Goal: Task Accomplishment & Management: Use online tool/utility

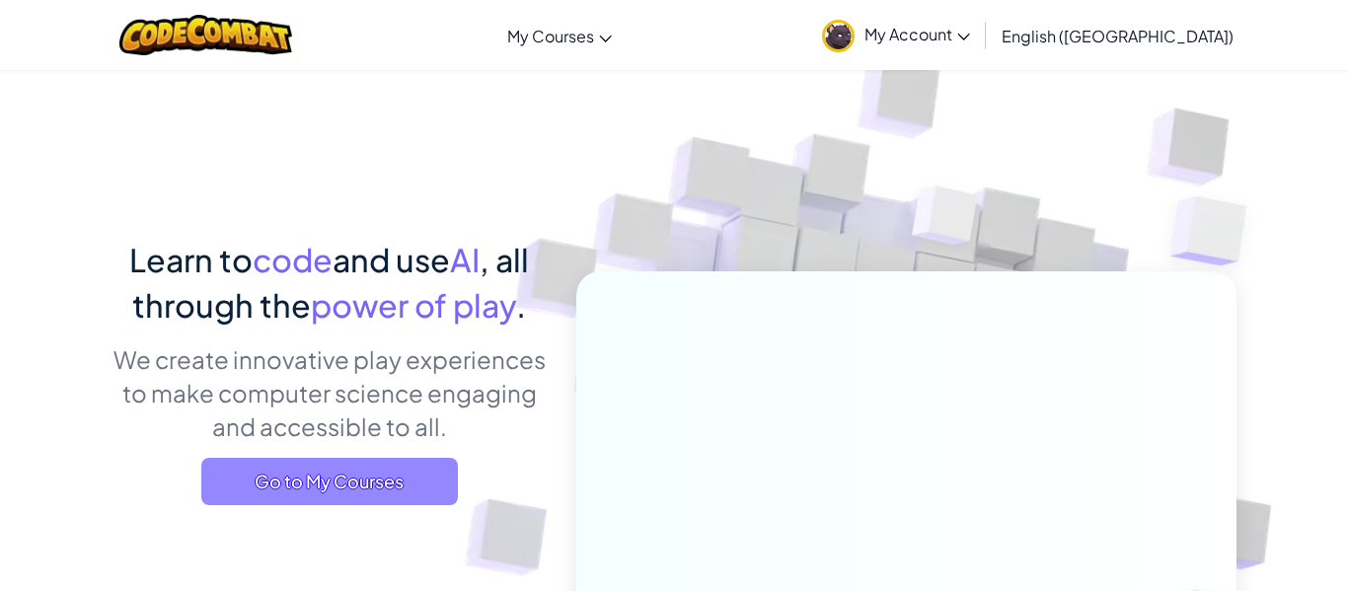
click at [327, 468] on span "Go to My Courses" at bounding box center [329, 481] width 257 height 47
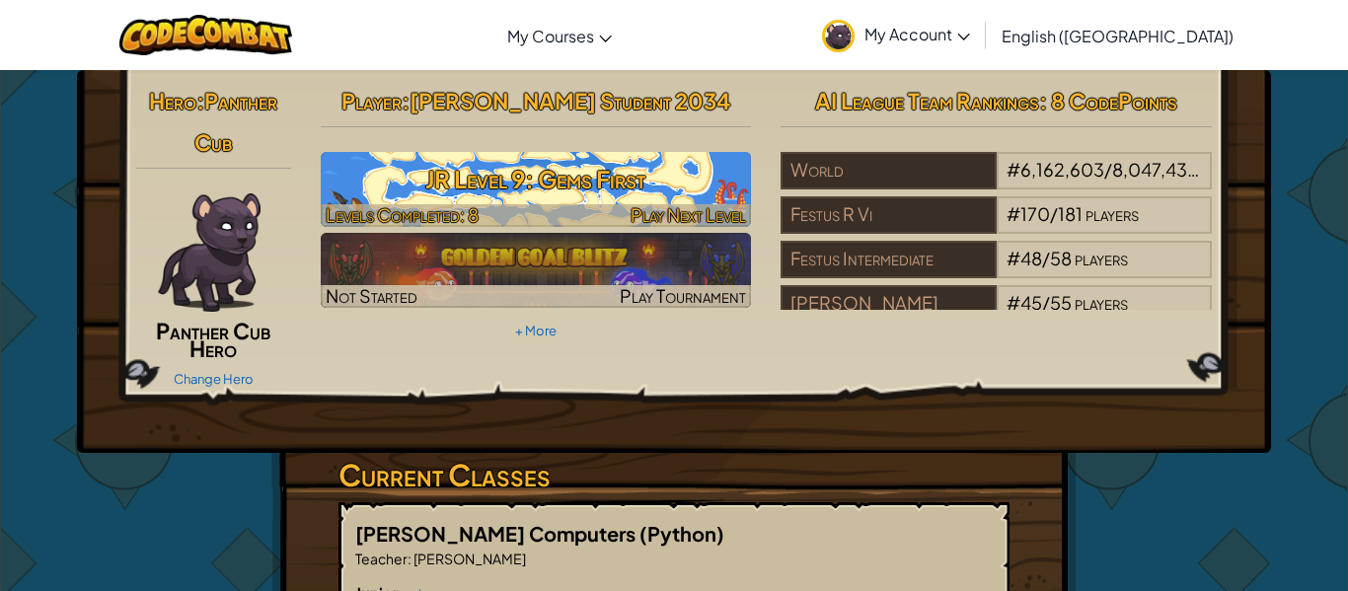
click at [530, 175] on h3 "JR Level 9: Gems First" at bounding box center [536, 179] width 431 height 44
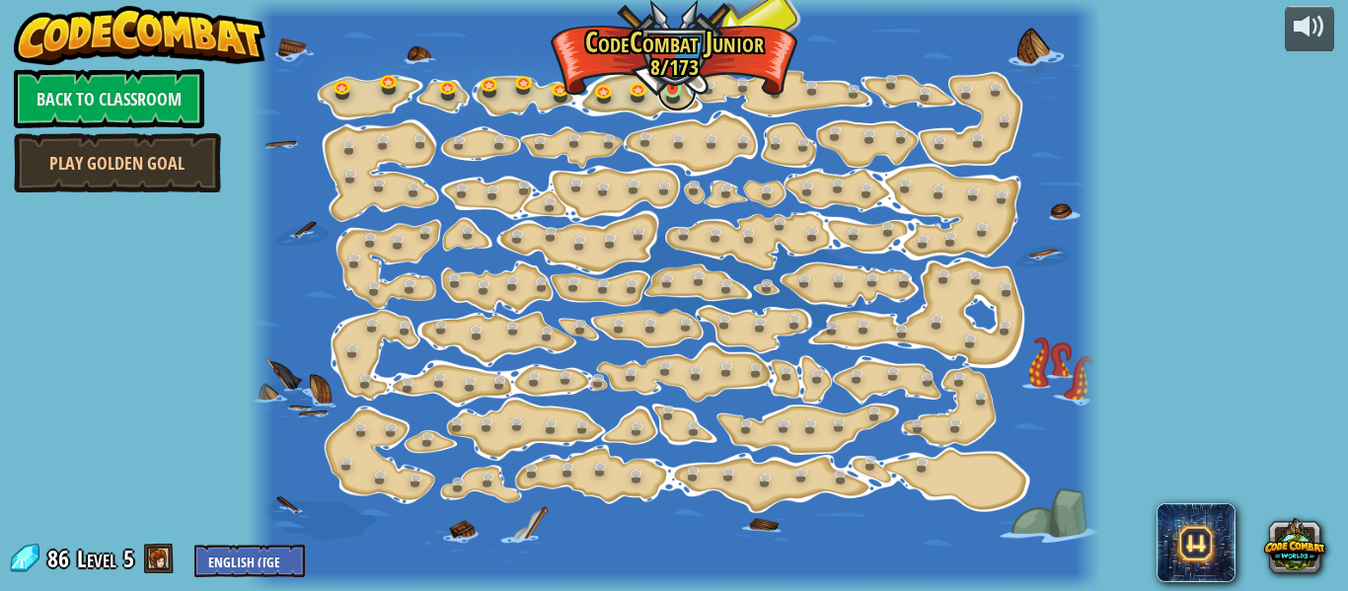
click at [669, 101] on link at bounding box center [676, 91] width 39 height 39
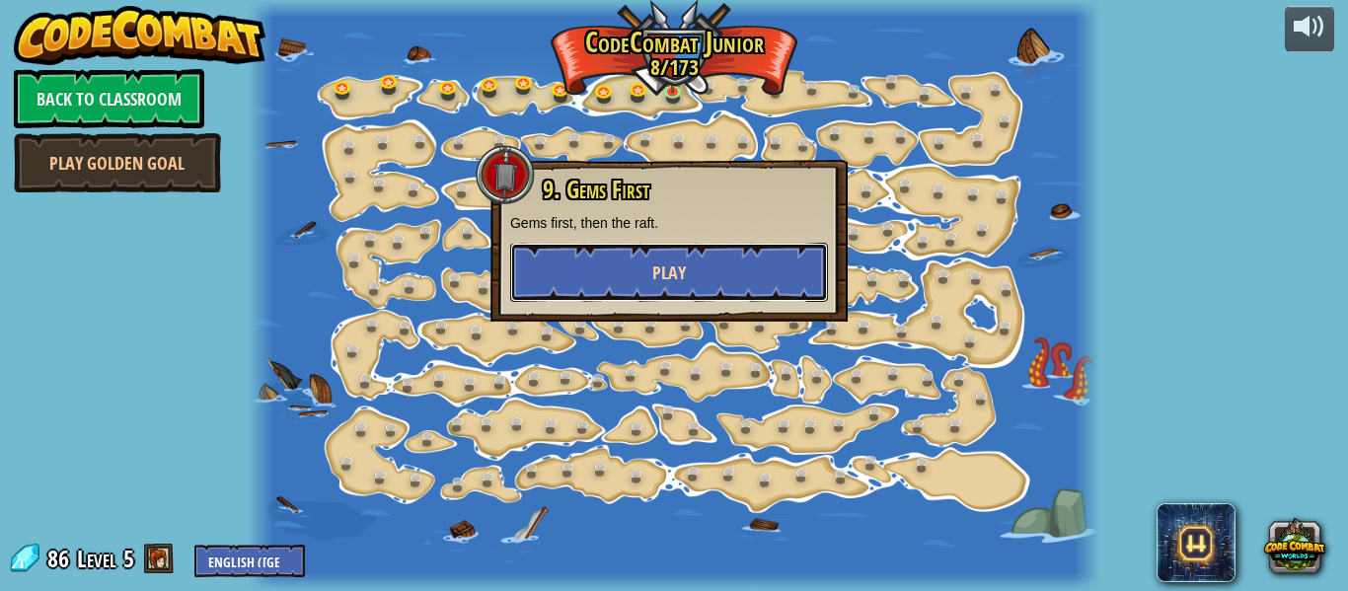
drag, startPoint x: 668, startPoint y: 265, endPoint x: 683, endPoint y: 256, distance: 17.8
click at [683, 256] on button "Play" at bounding box center [669, 272] width 318 height 59
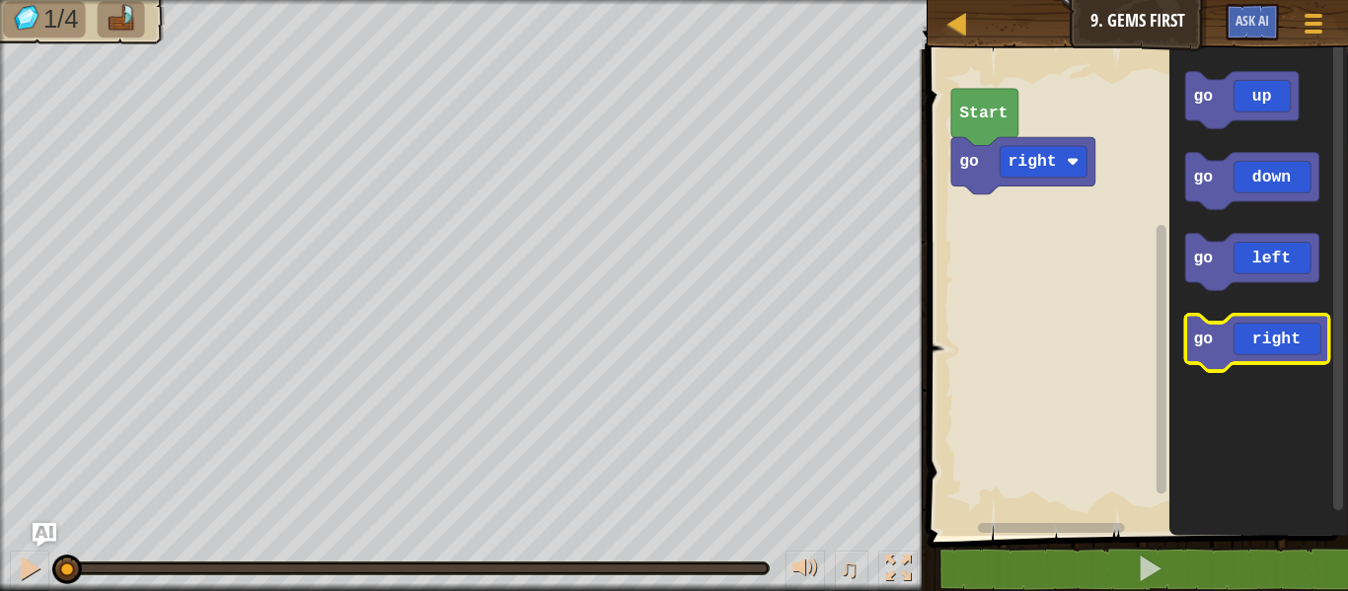
click at [1290, 333] on icon "Blockly Workspace" at bounding box center [1257, 343] width 144 height 56
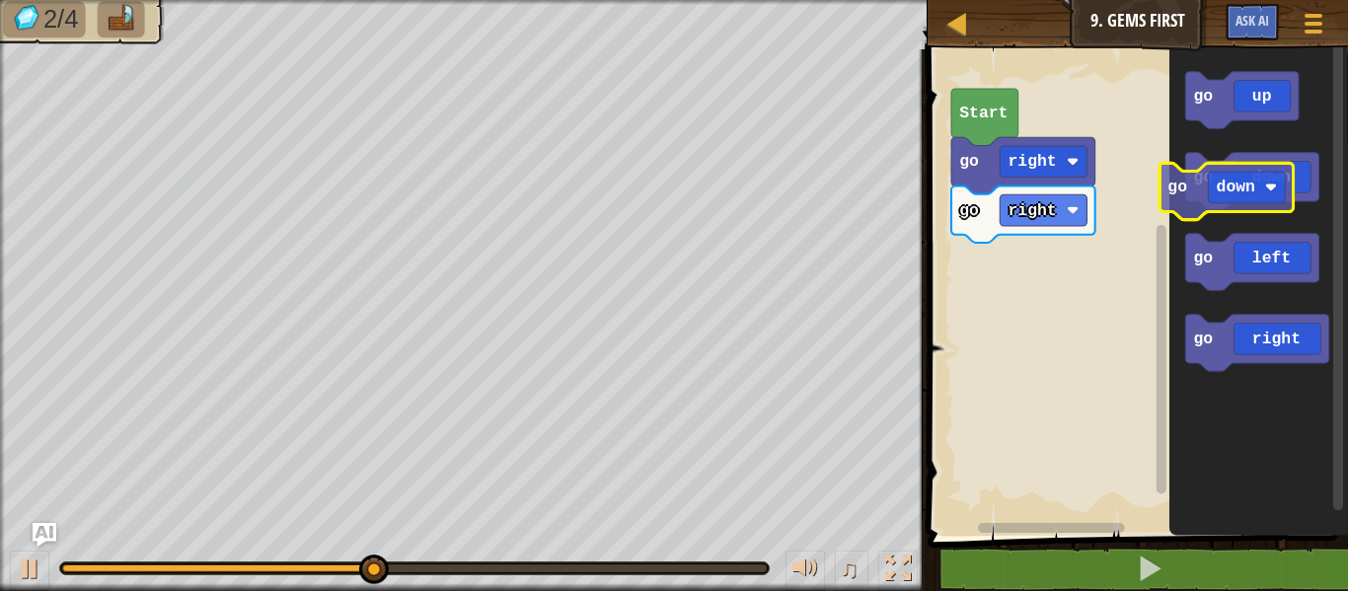
click at [1252, 165] on icon "Blockly Workspace" at bounding box center [1251, 181] width 133 height 56
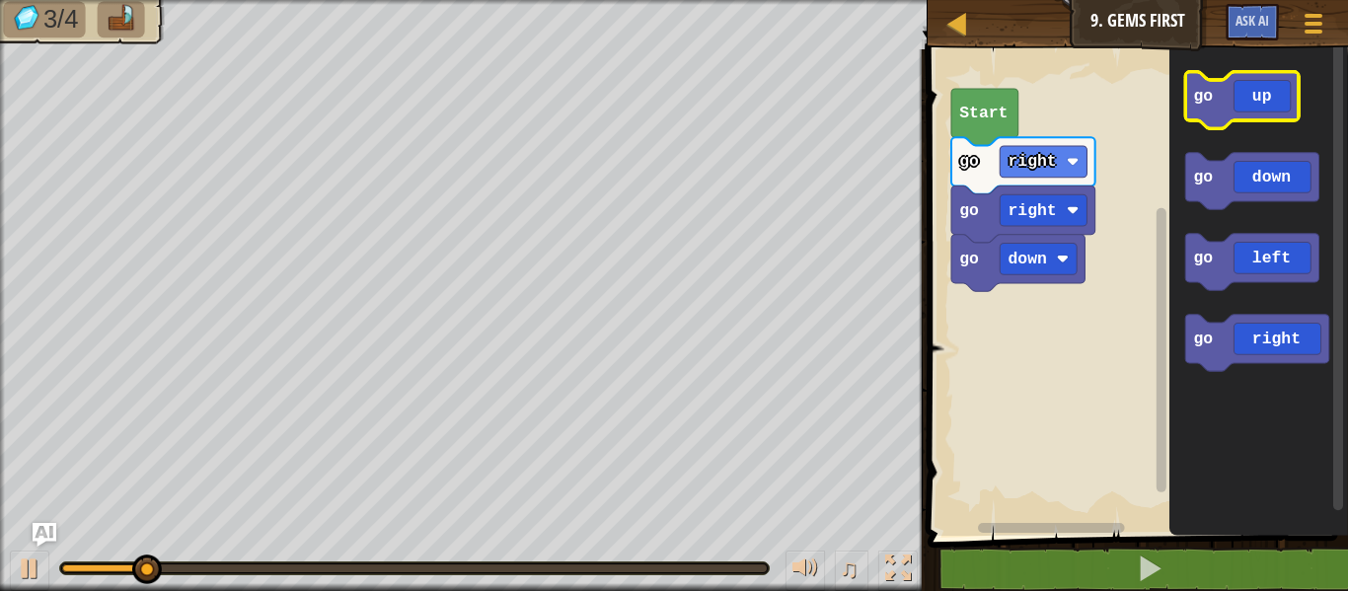
click at [1230, 114] on icon "Blockly Workspace" at bounding box center [1241, 100] width 113 height 56
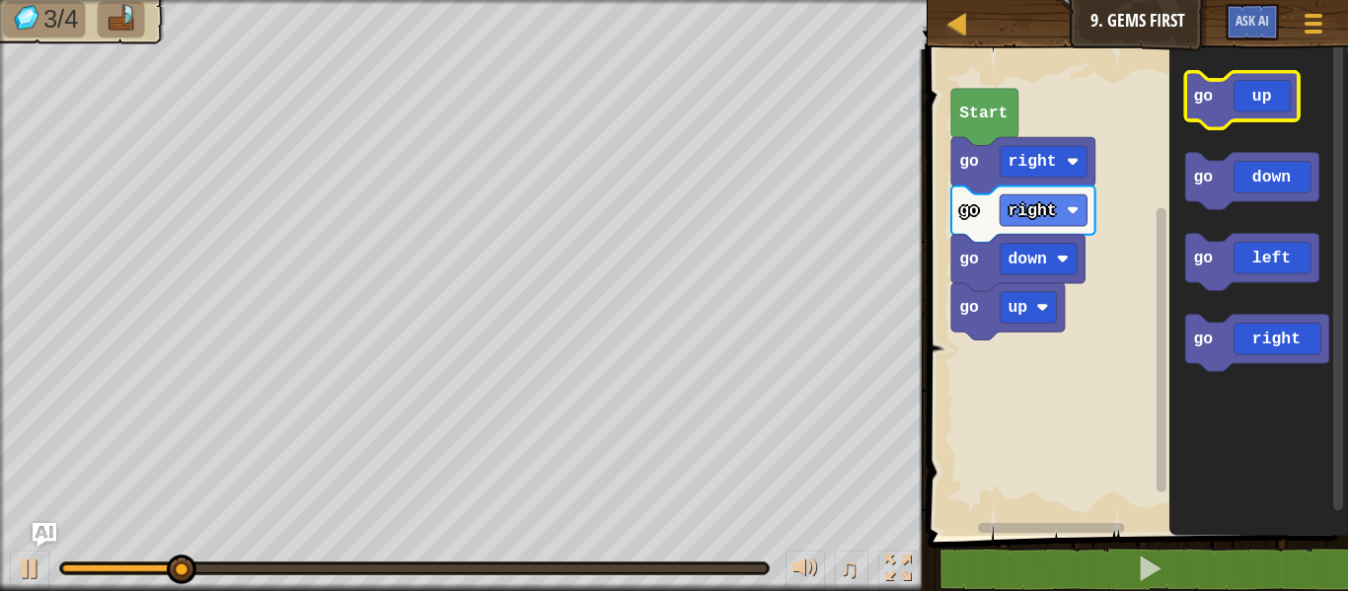
click at [1230, 113] on icon "Blockly Workspace" at bounding box center [1241, 100] width 113 height 56
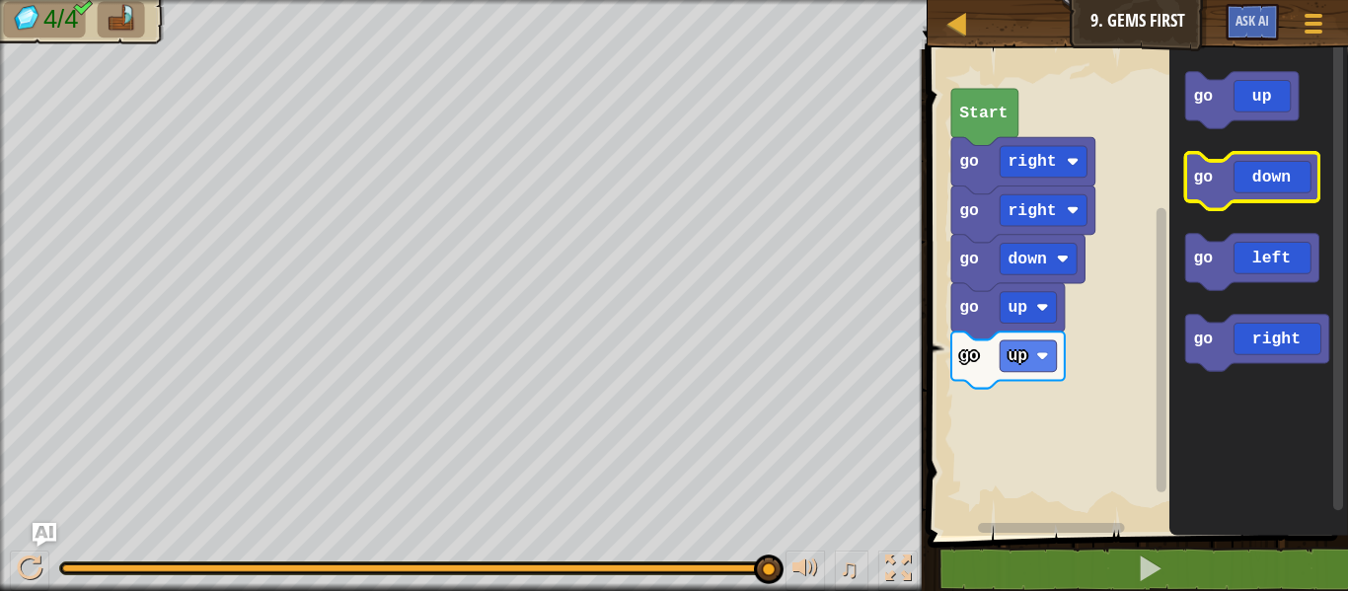
click at [1295, 195] on icon "Blockly Workspace" at bounding box center [1251, 181] width 133 height 56
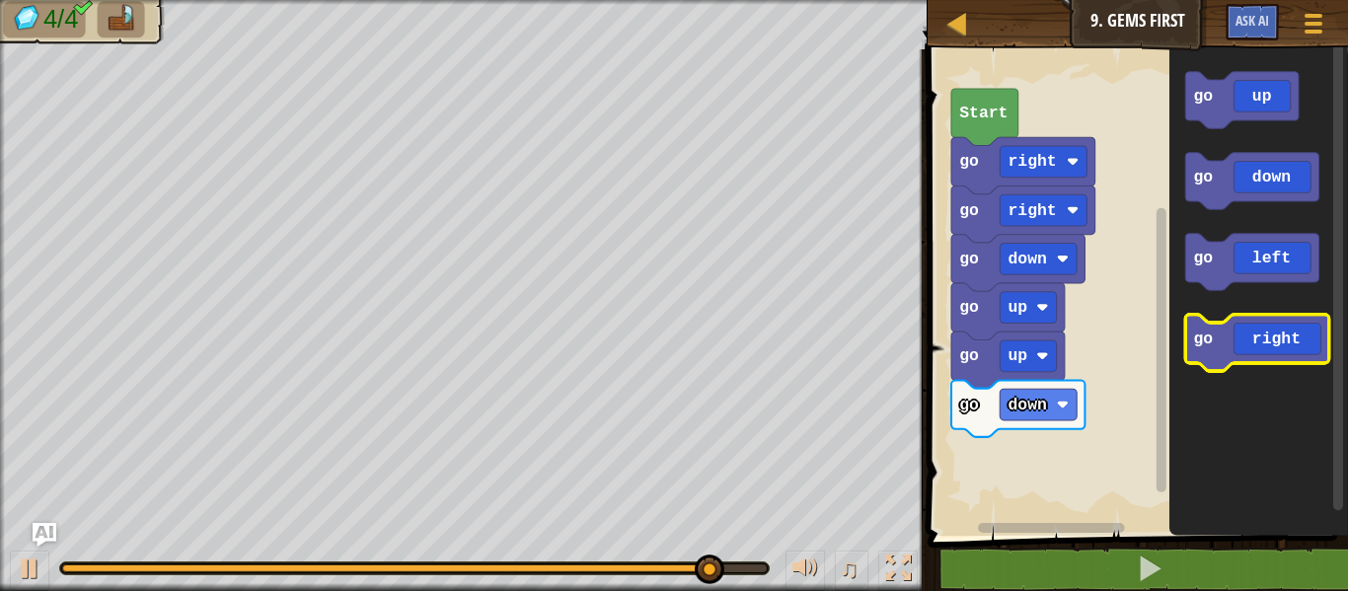
click at [1274, 327] on icon "Blockly Workspace" at bounding box center [1257, 343] width 144 height 56
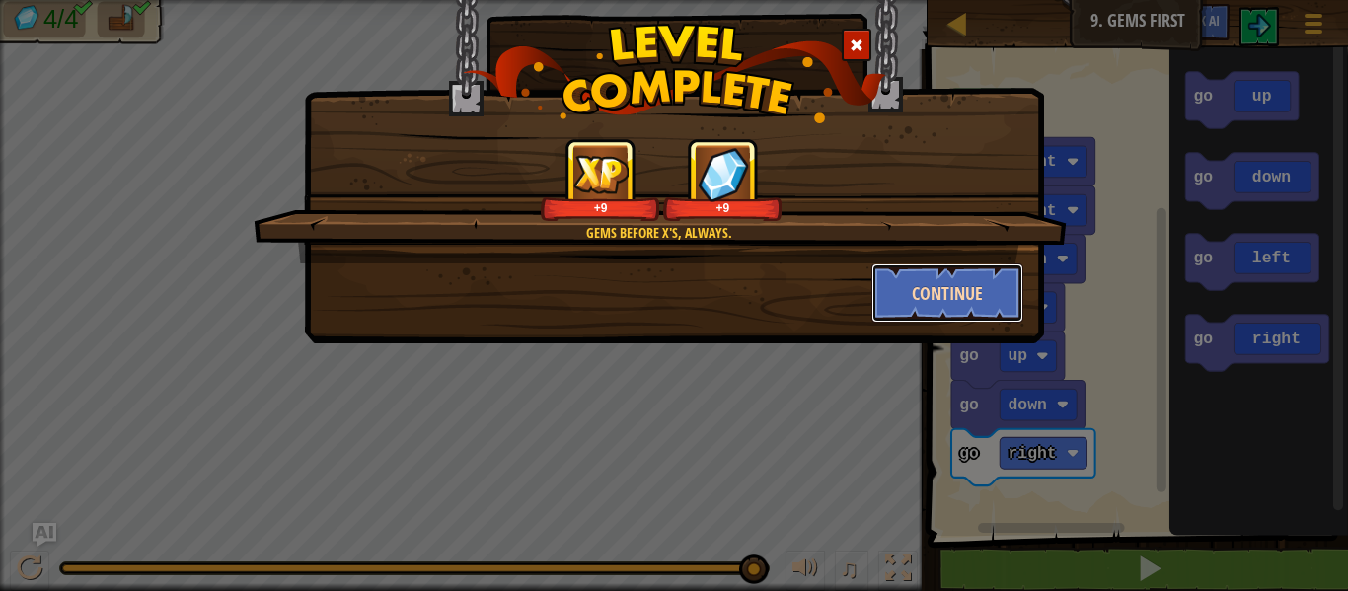
click at [970, 293] on button "Continue" at bounding box center [947, 292] width 153 height 59
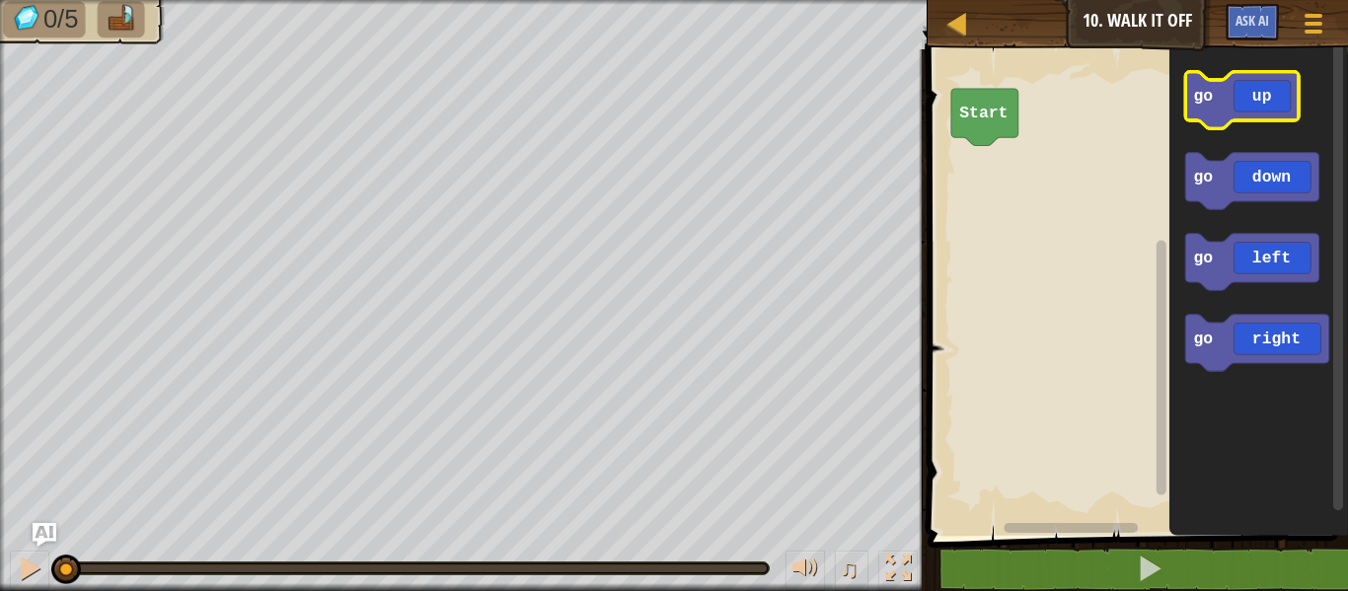
click at [1222, 93] on icon "Blockly Workspace" at bounding box center [1241, 100] width 113 height 56
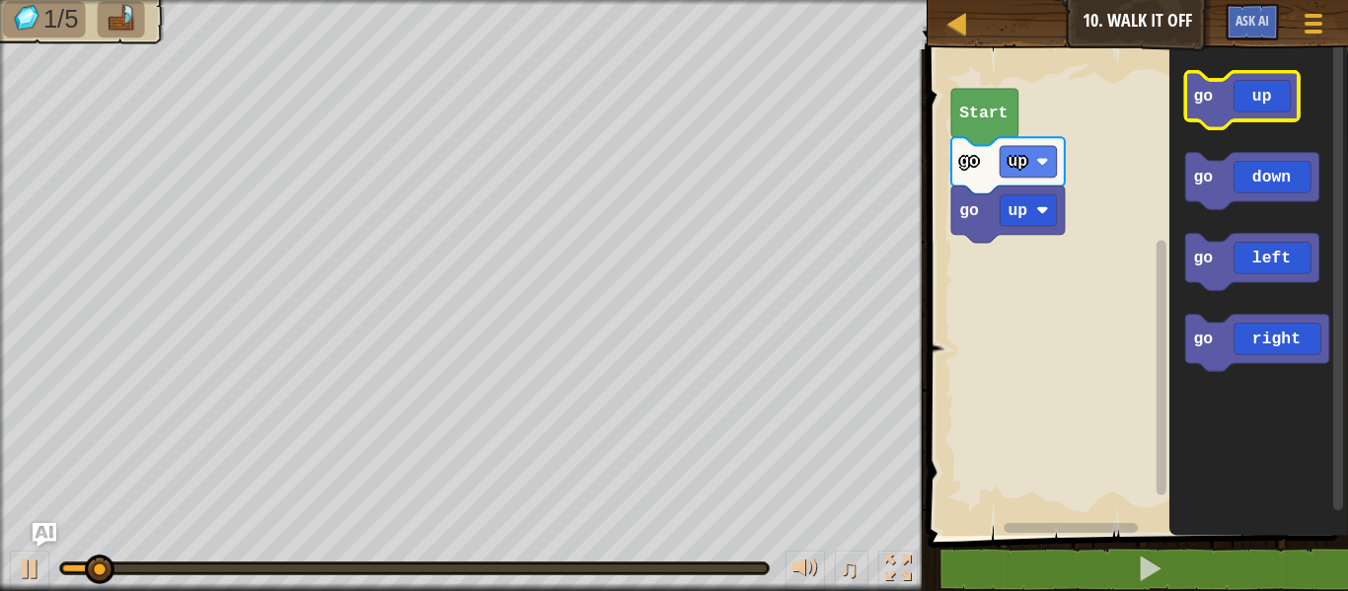
click at [1222, 96] on icon "Blockly Workspace" at bounding box center [1241, 100] width 113 height 56
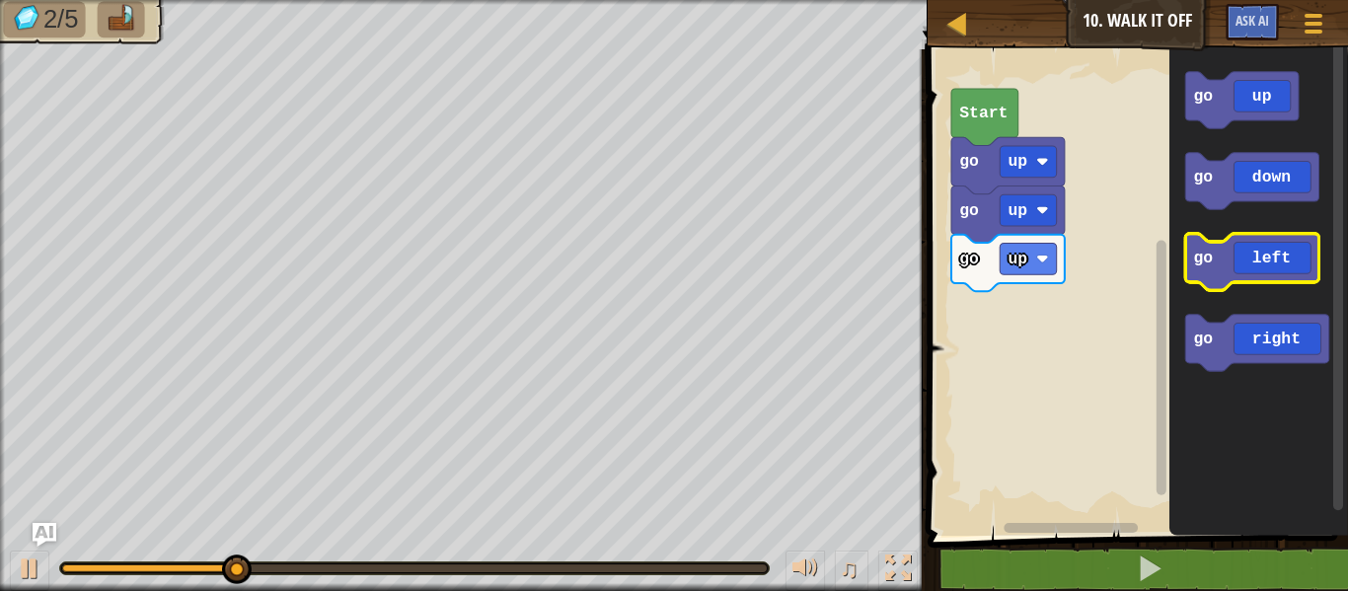
click at [1275, 247] on icon "Blockly Workspace" at bounding box center [1251, 262] width 133 height 56
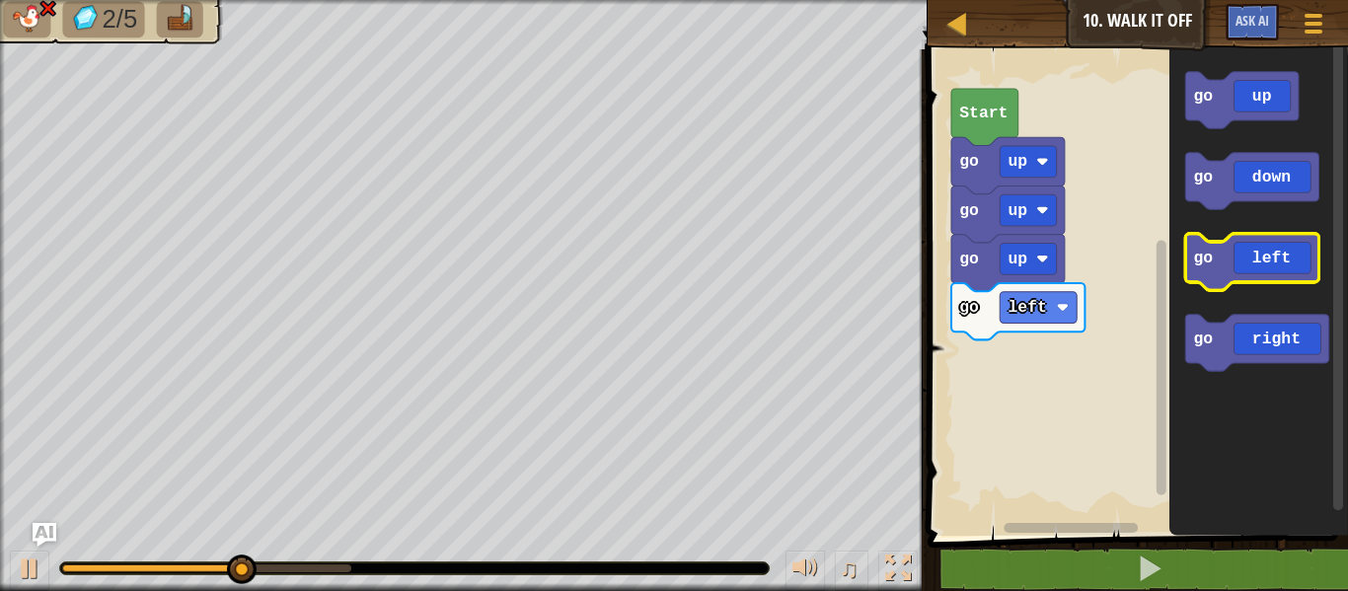
click at [1276, 243] on icon "Blockly Workspace" at bounding box center [1251, 262] width 133 height 56
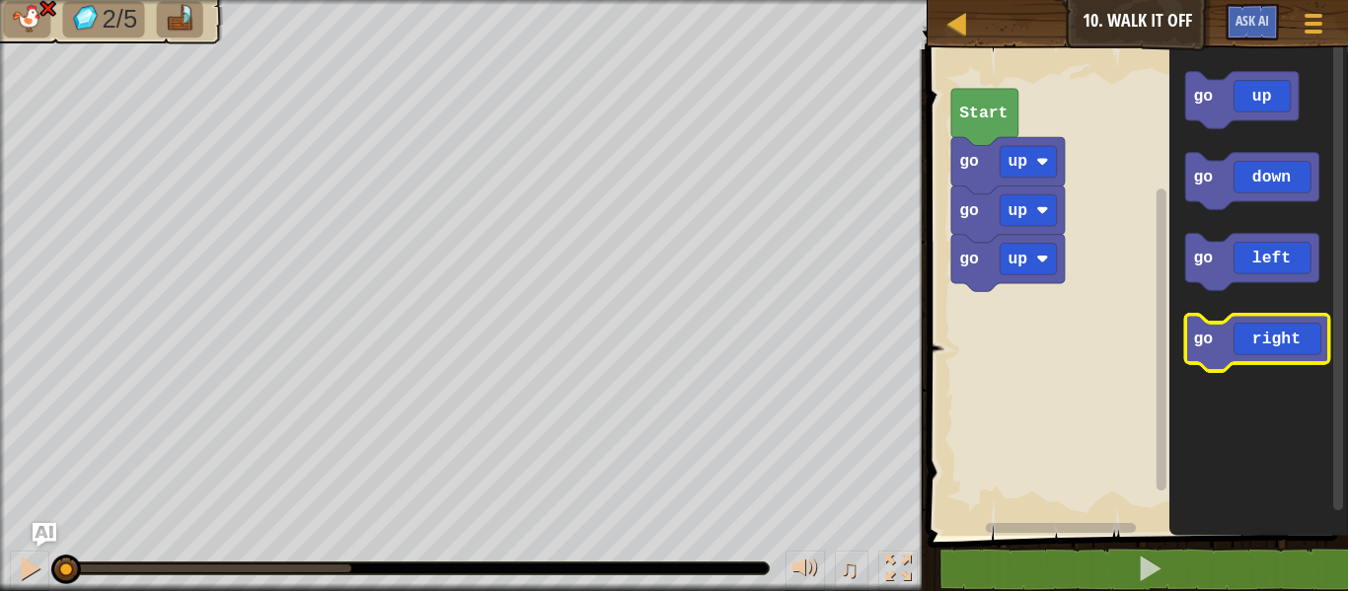
click at [1216, 342] on icon "Blockly Workspace" at bounding box center [1257, 343] width 144 height 56
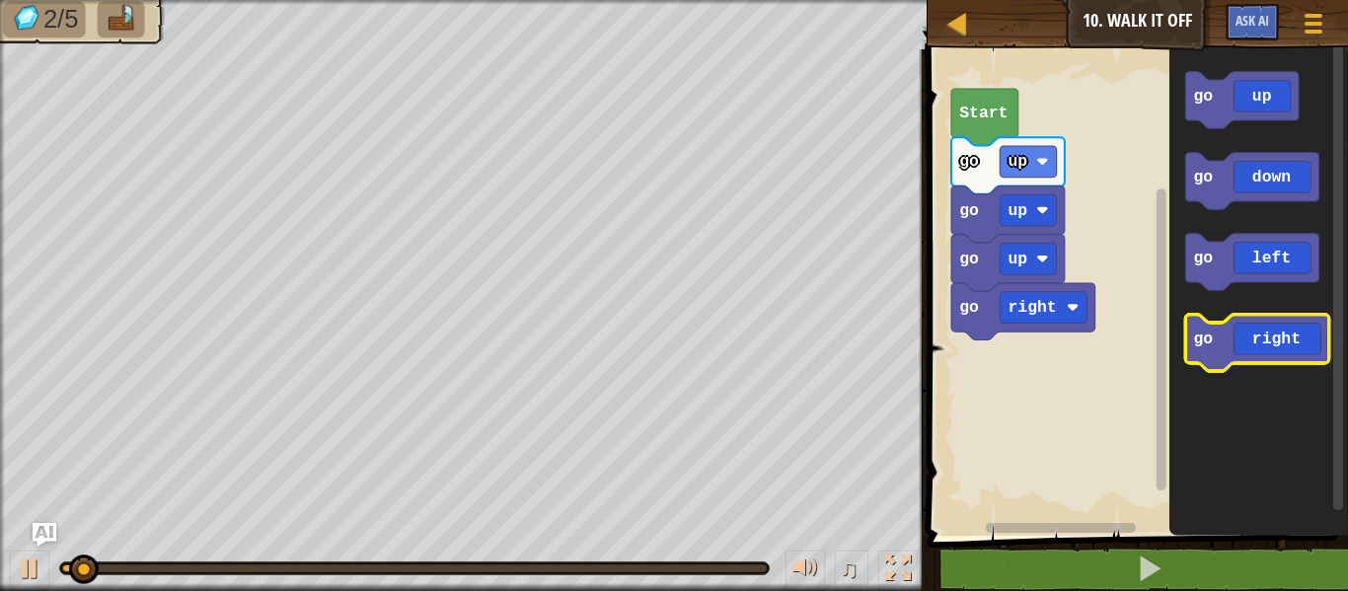
click at [1216, 342] on icon "Blockly Workspace" at bounding box center [1257, 343] width 144 height 56
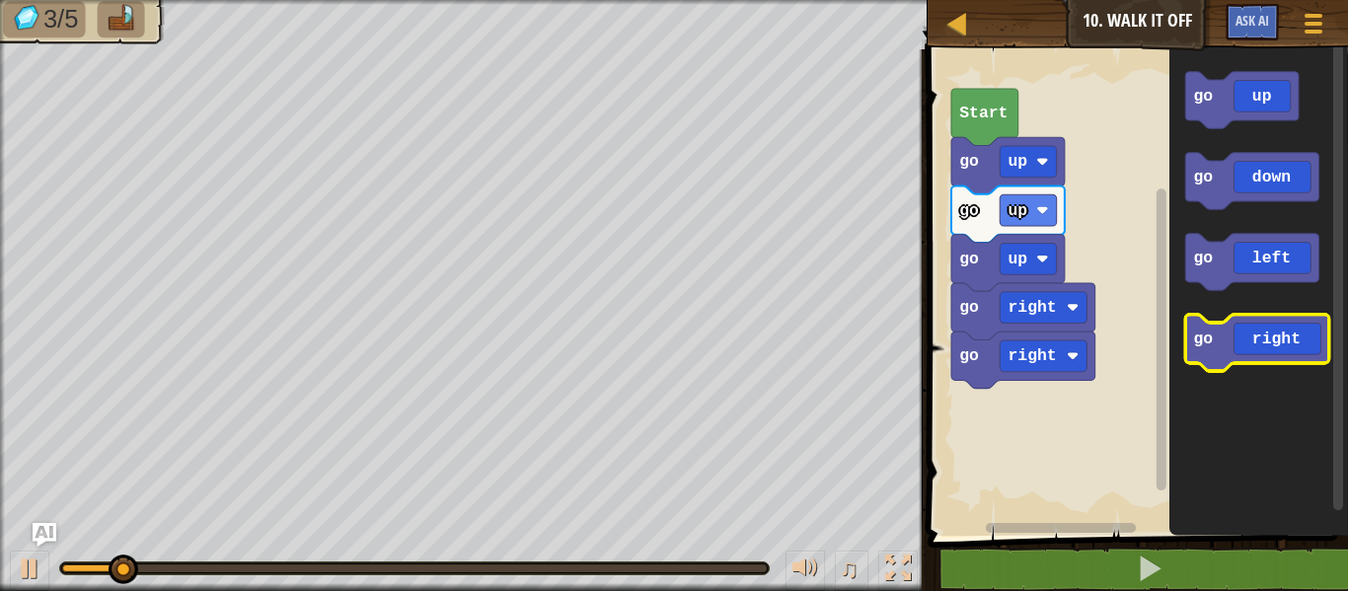
click at [1207, 349] on icon "Blockly Workspace" at bounding box center [1257, 343] width 144 height 56
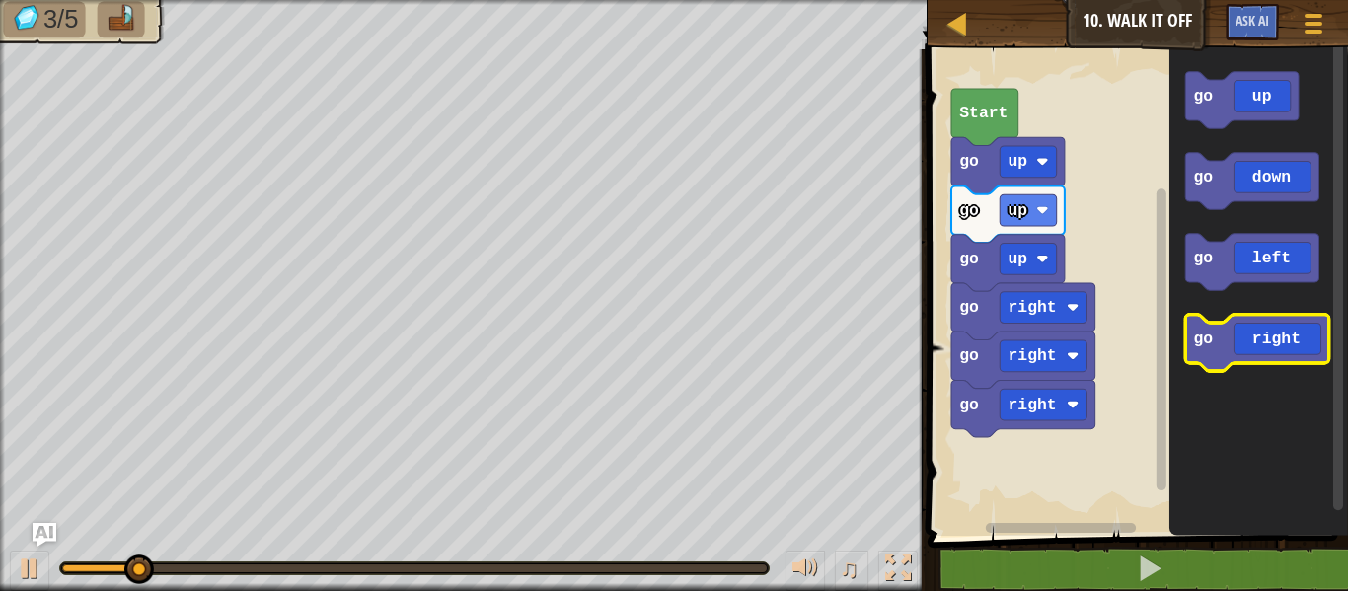
click at [1212, 349] on icon "Blockly Workspace" at bounding box center [1257, 343] width 144 height 56
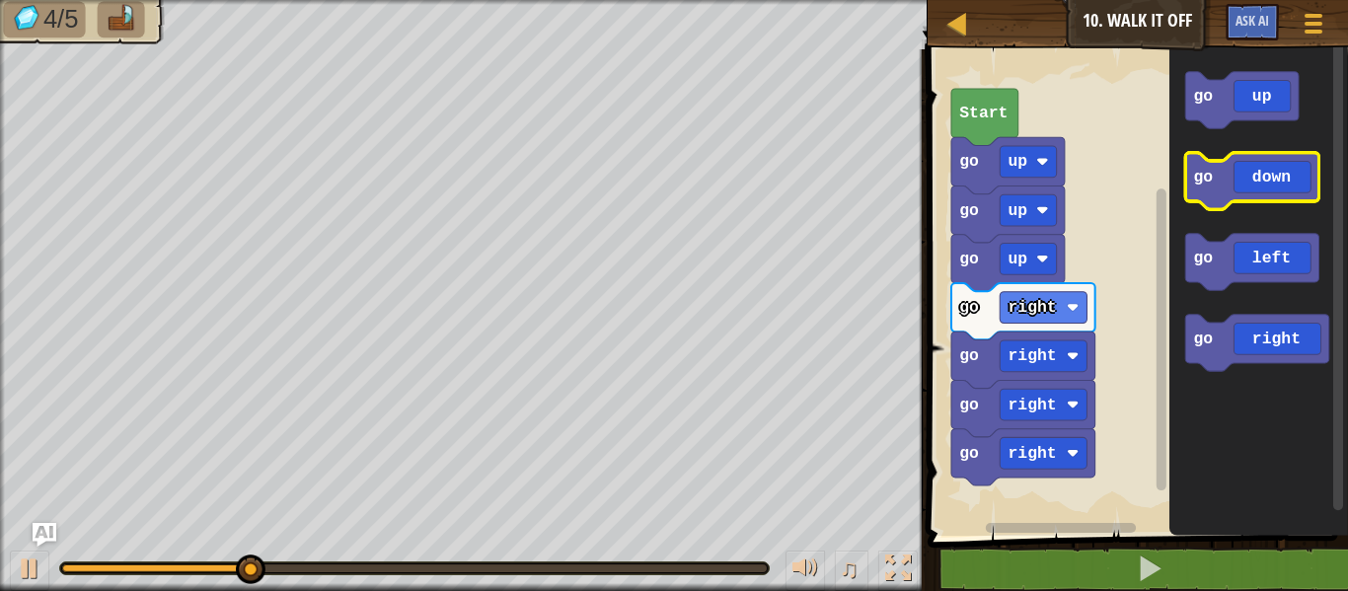
click at [1241, 165] on icon "Blockly Workspace" at bounding box center [1251, 181] width 133 height 56
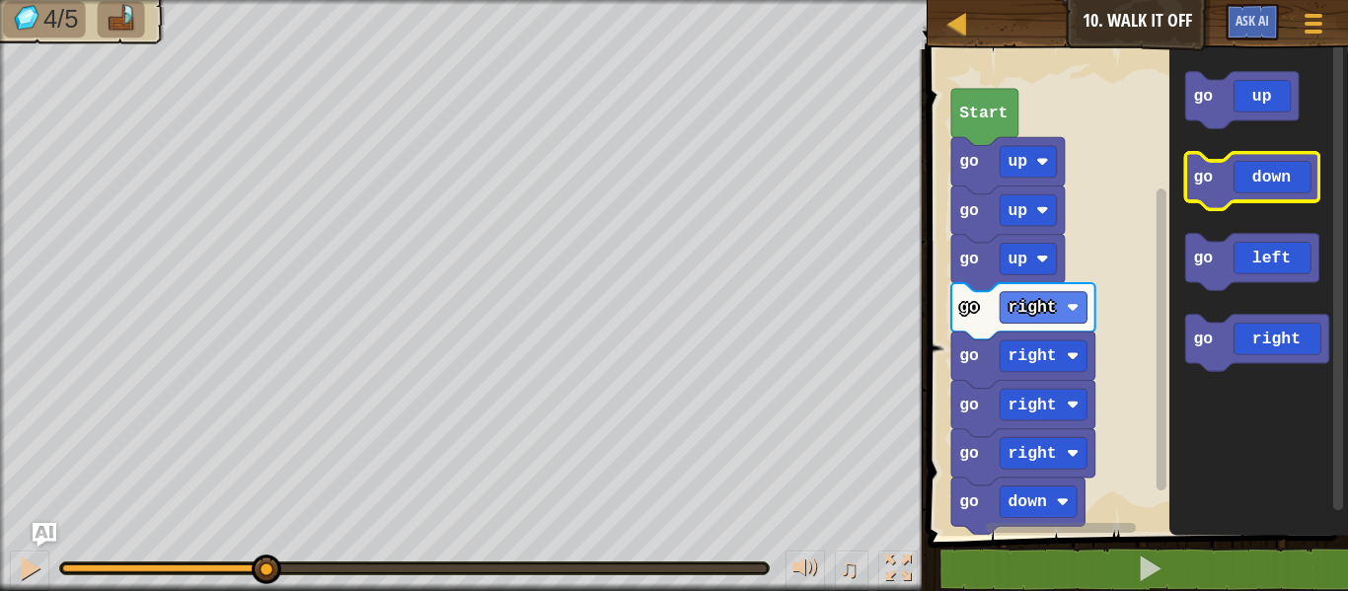
click at [1241, 165] on icon "Blockly Workspace" at bounding box center [1251, 181] width 133 height 56
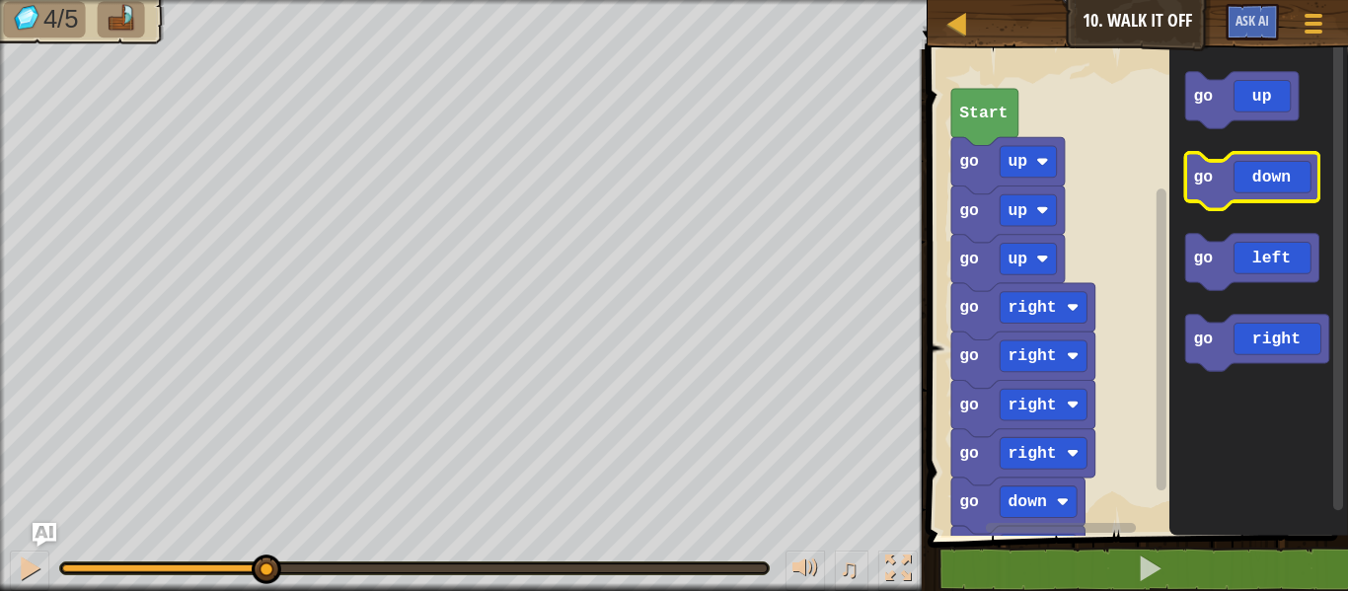
click at [1241, 165] on icon "Blockly Workspace" at bounding box center [1251, 181] width 133 height 56
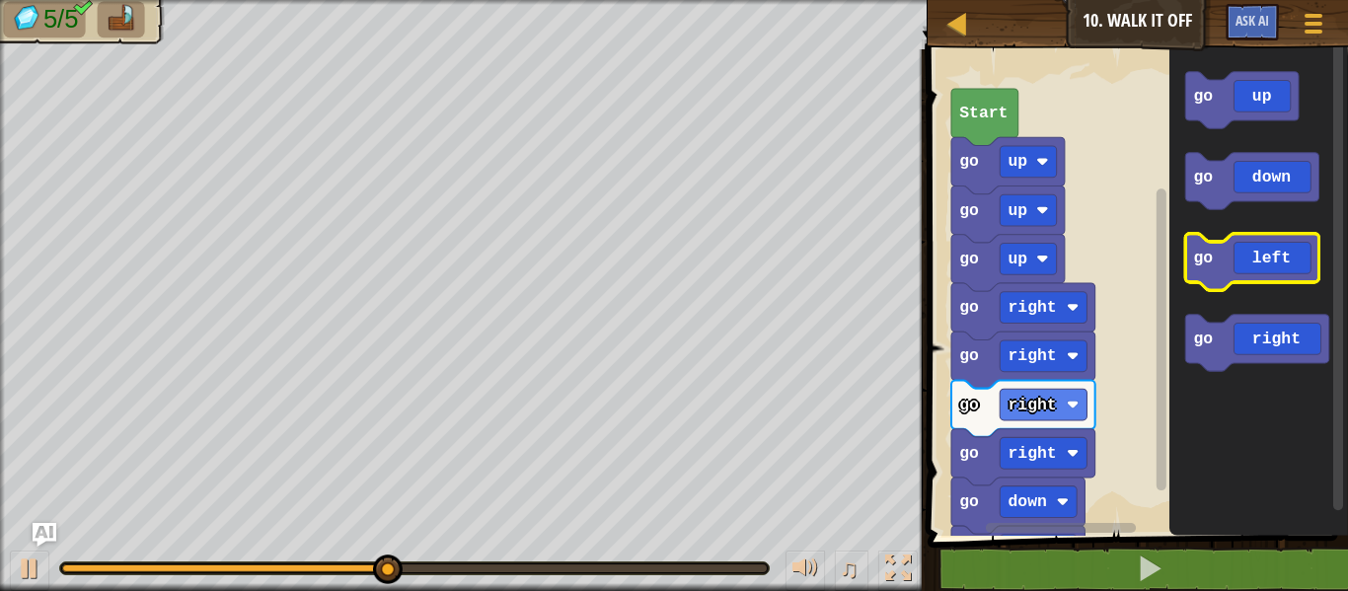
click at [1233, 251] on icon "Blockly Workspace" at bounding box center [1251, 262] width 133 height 56
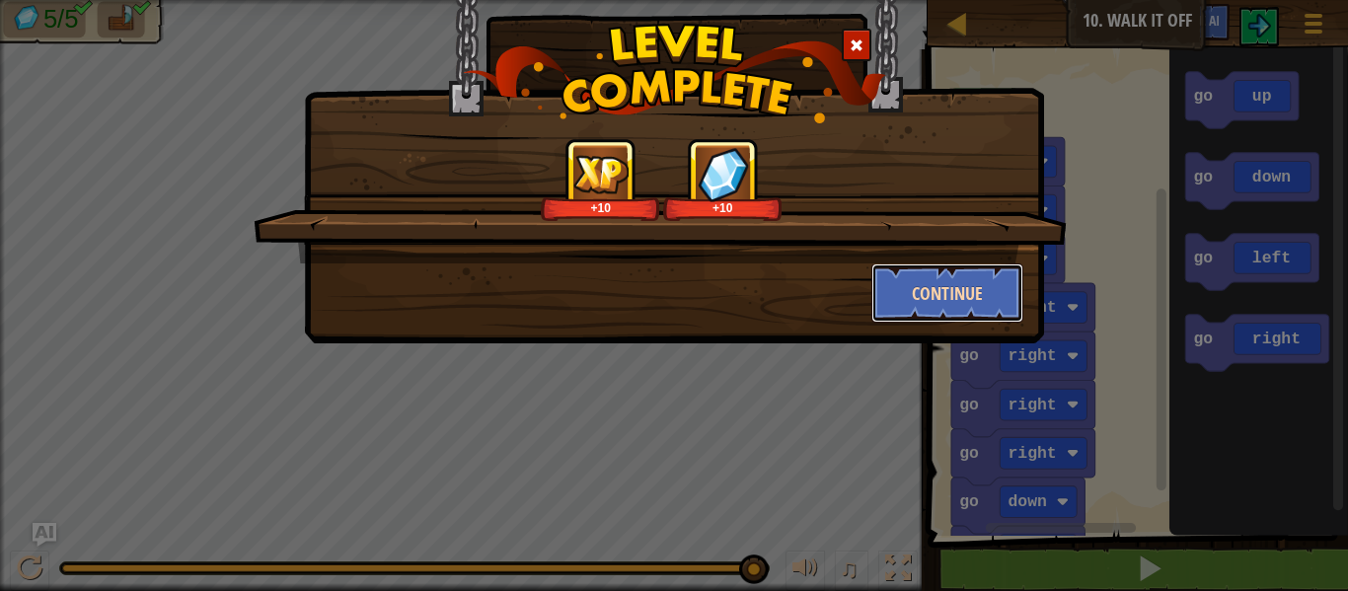
click at [994, 285] on button "Continue" at bounding box center [947, 292] width 153 height 59
